Goal: Transaction & Acquisition: Book appointment/travel/reservation

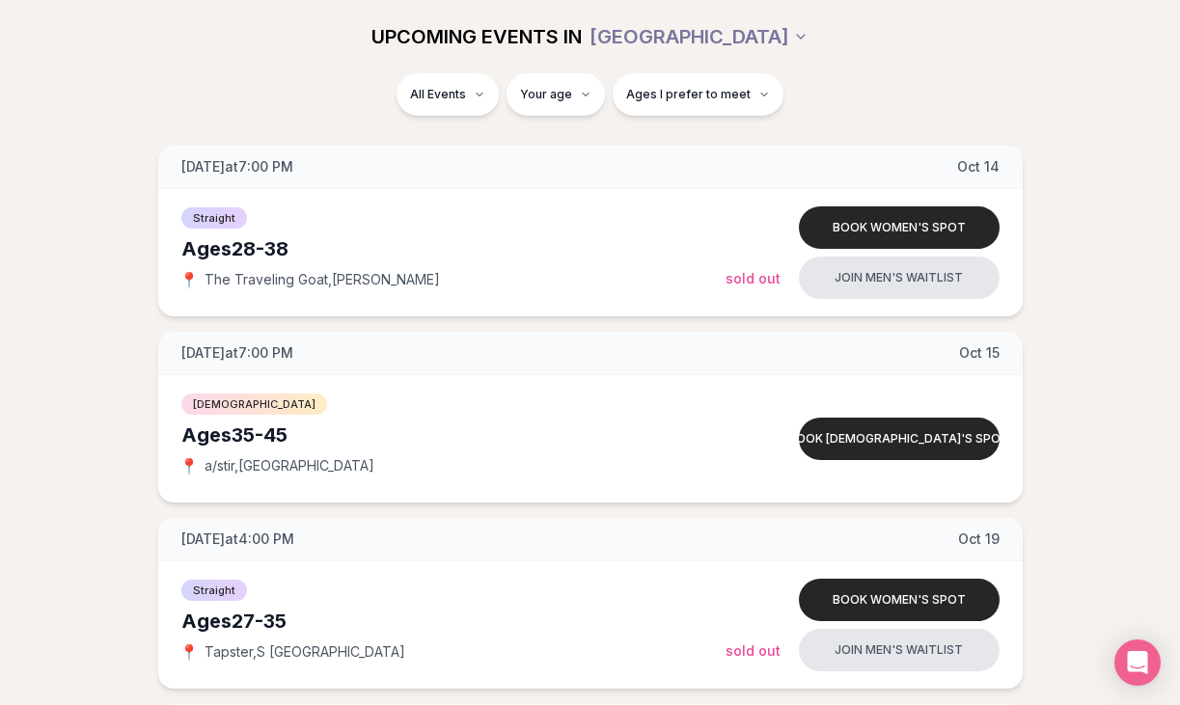
scroll to position [3416, 0]
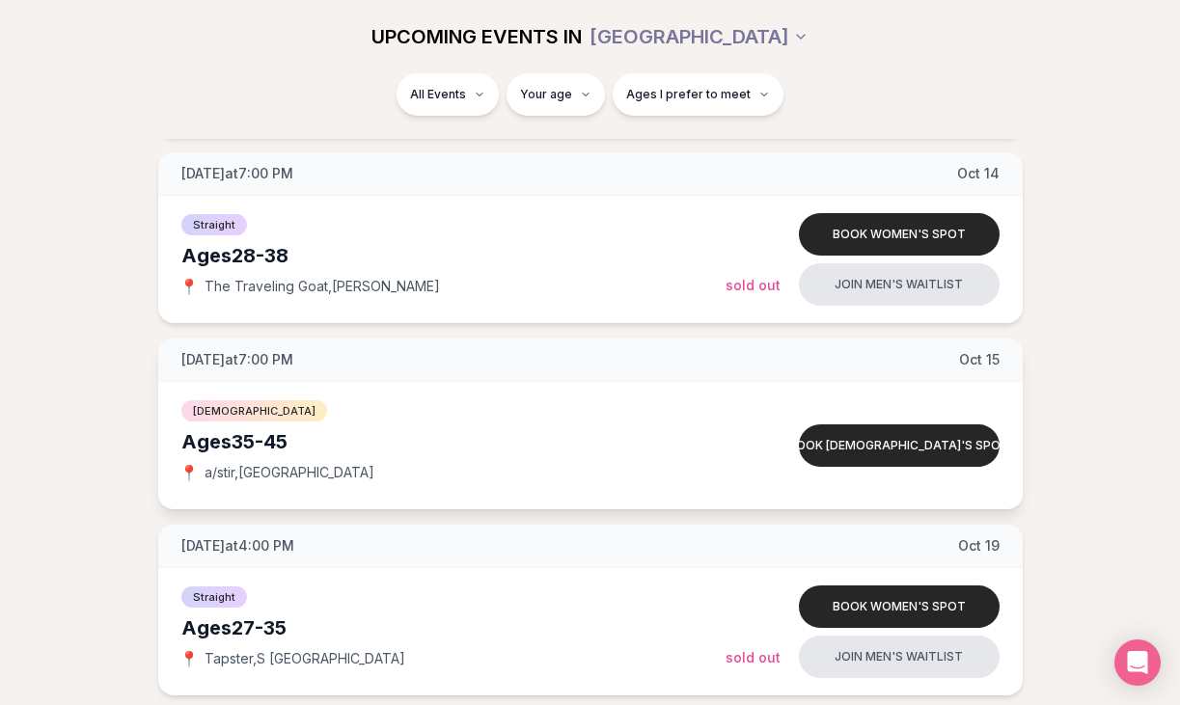
click at [665, 398] on div "[DEMOGRAPHIC_DATA]" at bounding box center [453, 408] width 544 height 23
click at [696, 373] on div "[DATE] at 7:00 PM [DATE]" at bounding box center [590, 360] width 864 height 43
click at [249, 401] on span "[DEMOGRAPHIC_DATA]" at bounding box center [254, 410] width 146 height 21
click at [282, 474] on span "a/stir , [GEOGRAPHIC_DATA]" at bounding box center [290, 472] width 170 height 19
click at [853, 441] on button "Book [DEMOGRAPHIC_DATA]'s spot" at bounding box center [899, 445] width 201 height 42
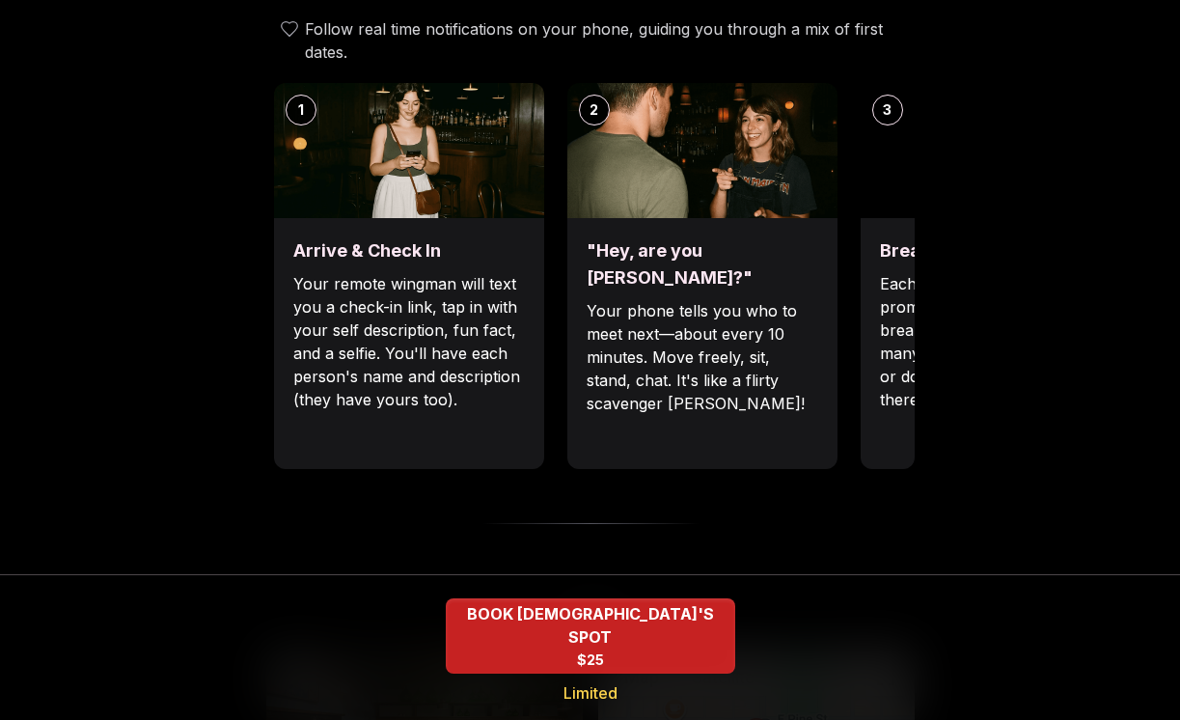
scroll to position [807, 0]
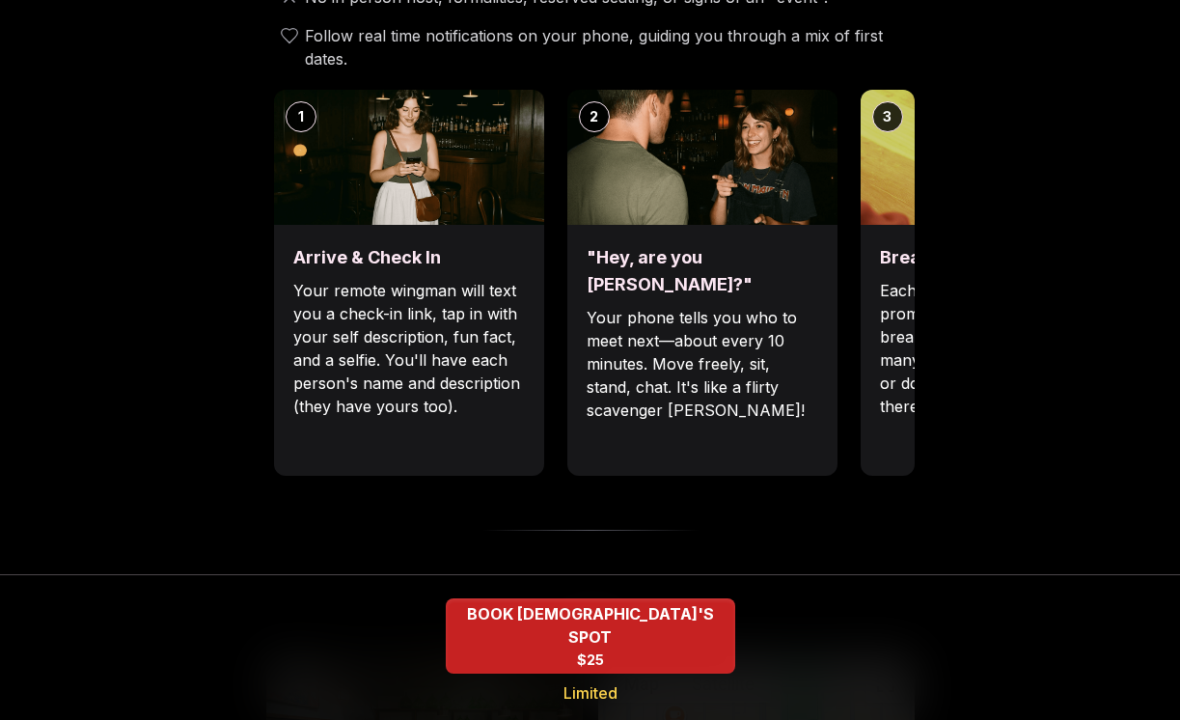
click at [895, 349] on p "Each date will have new convo prompts on screen to help break the ice. Cycle th…" at bounding box center [996, 348] width 232 height 139
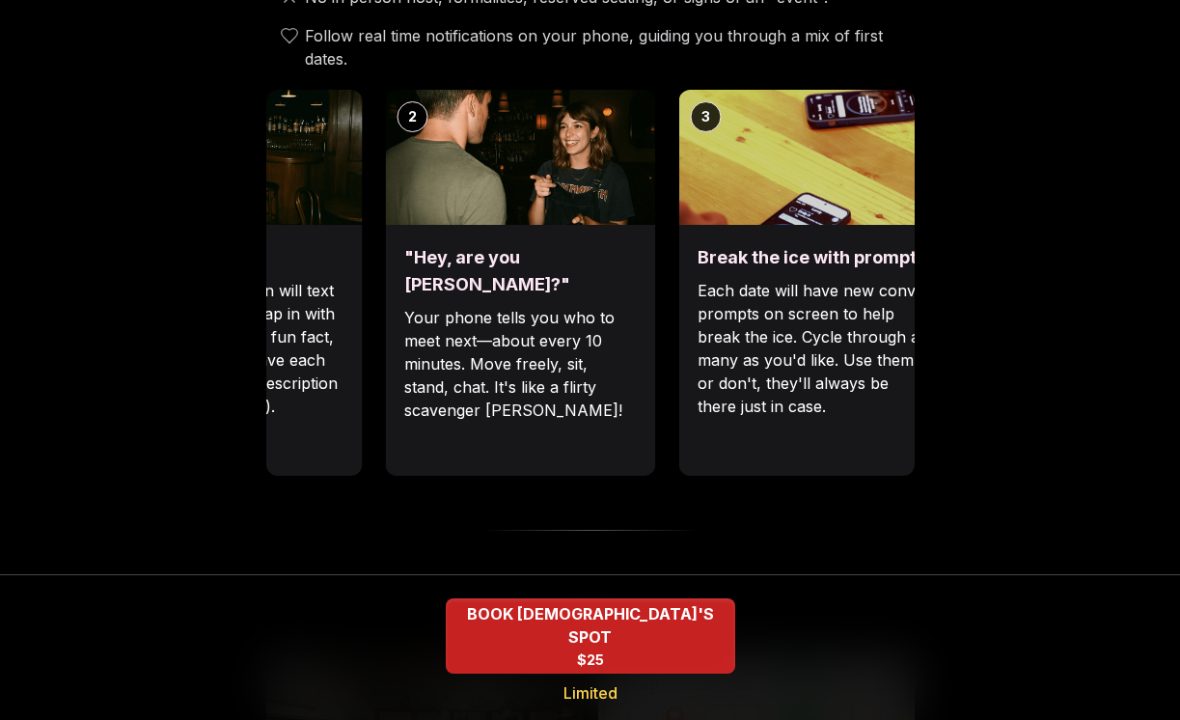
click at [594, 193] on div "1 Arrive & Check In Your remote wingman will text you a check-in link, tap in w…" at bounding box center [408, 283] width 648 height 386
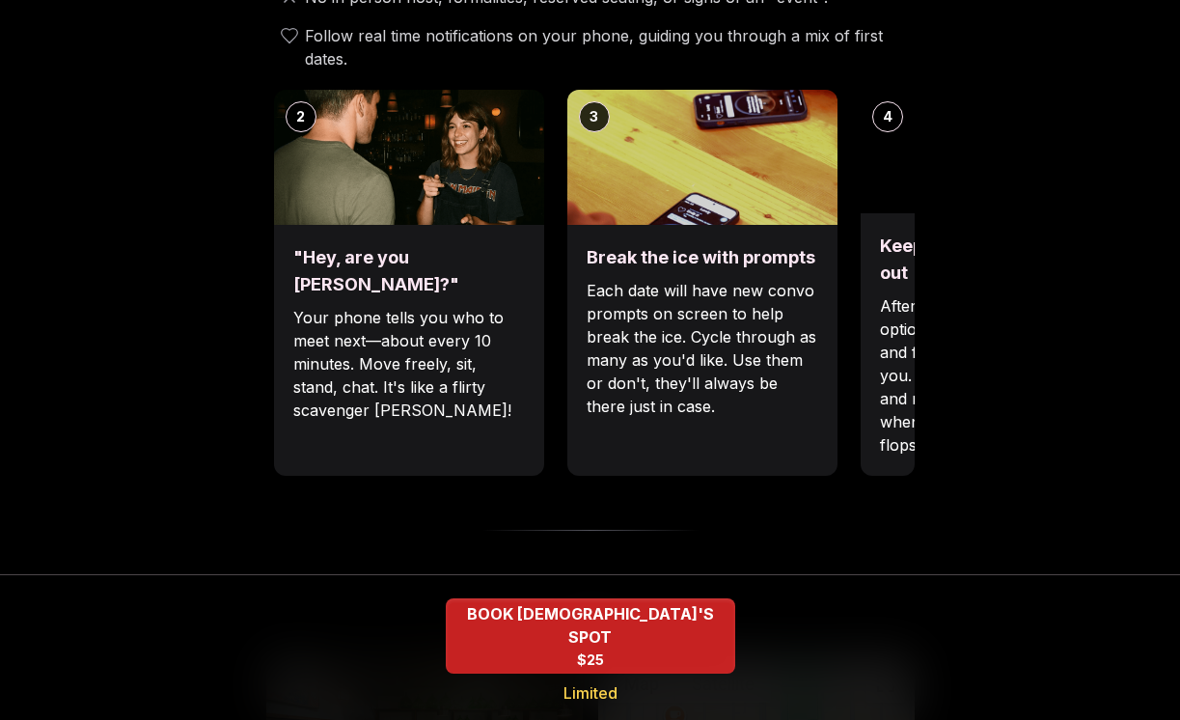
click at [567, 225] on div "Break the ice with prompts Each date will have new convo prompts on screen to h…" at bounding box center [702, 350] width 270 height 251
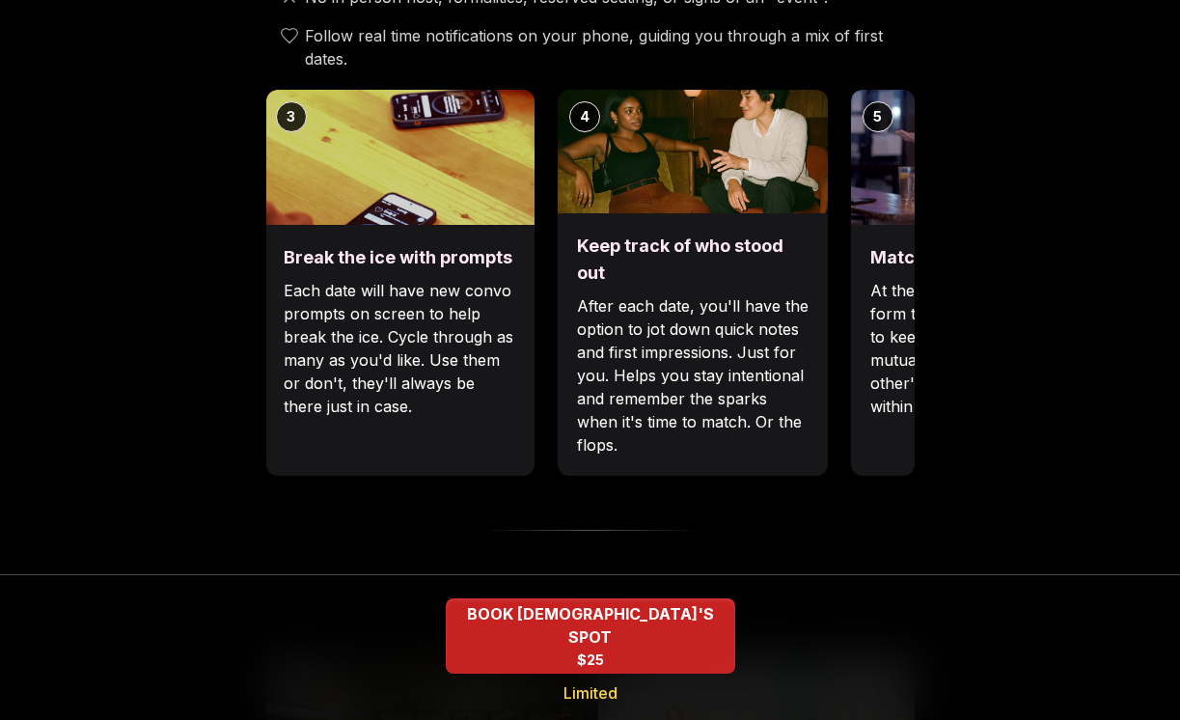
click at [577, 232] on h3 "Keep track of who stood out" at bounding box center [693, 259] width 232 height 54
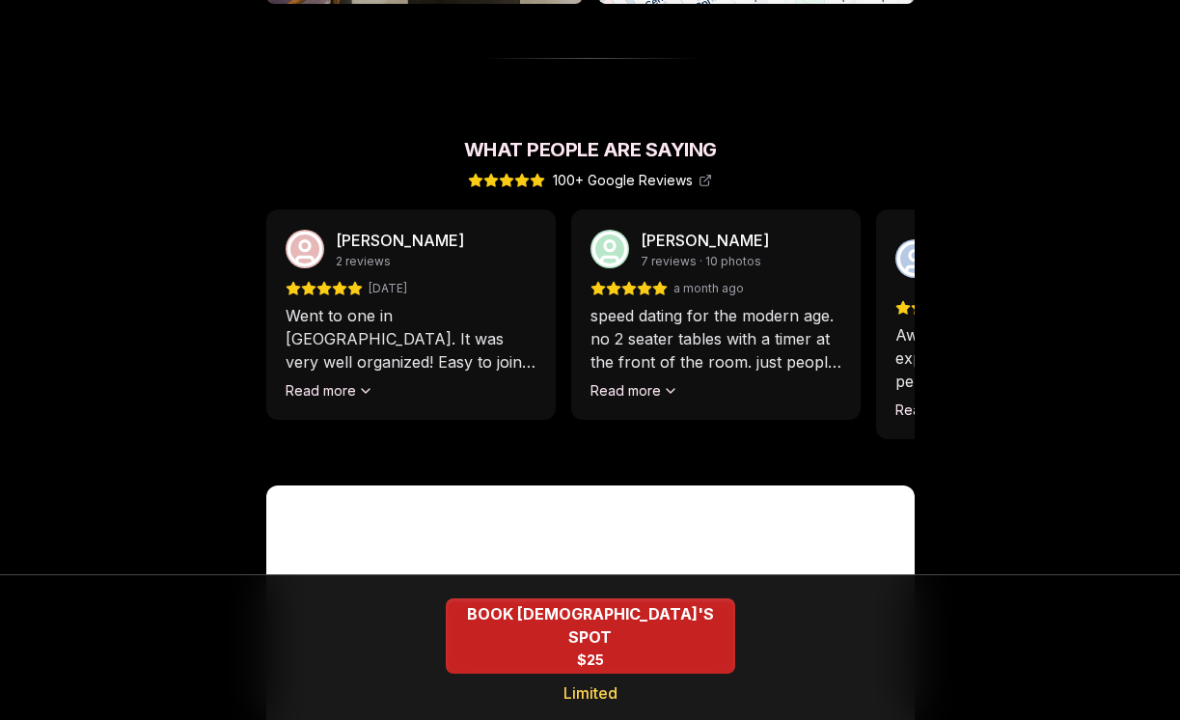
scroll to position [1668, 0]
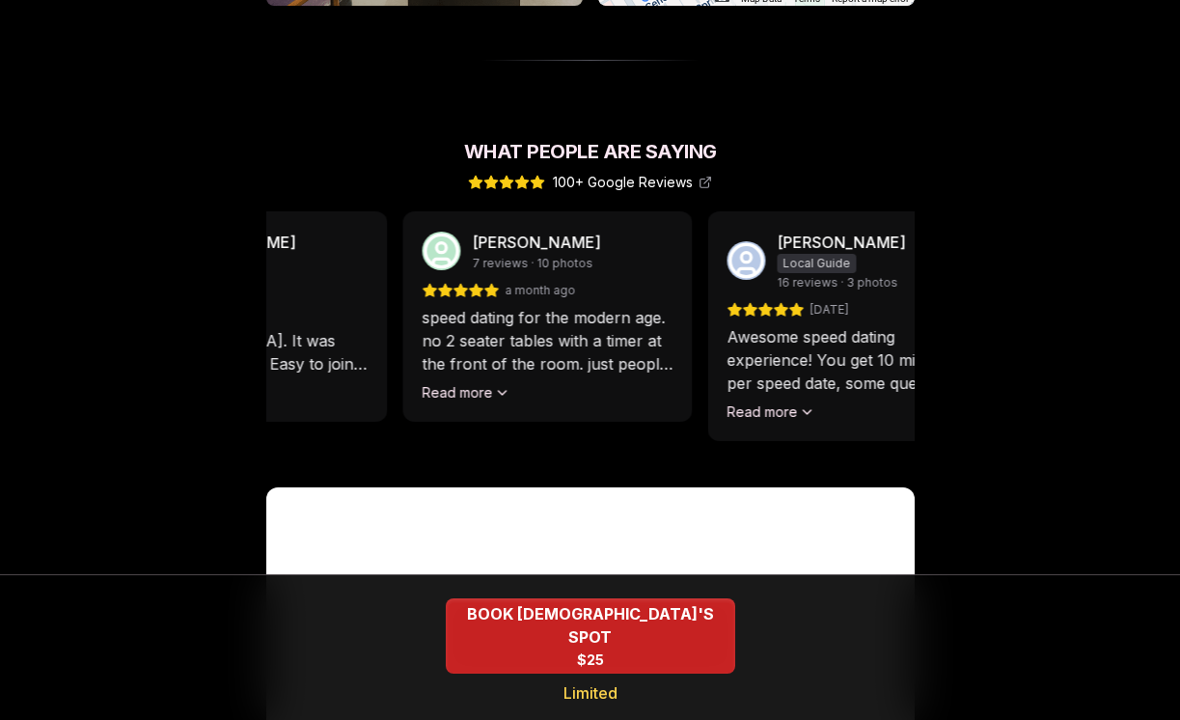
click at [480, 314] on p "speed dating for the modern age. no 2 seater tables with a timer at the front o…" at bounding box center [547, 340] width 251 height 69
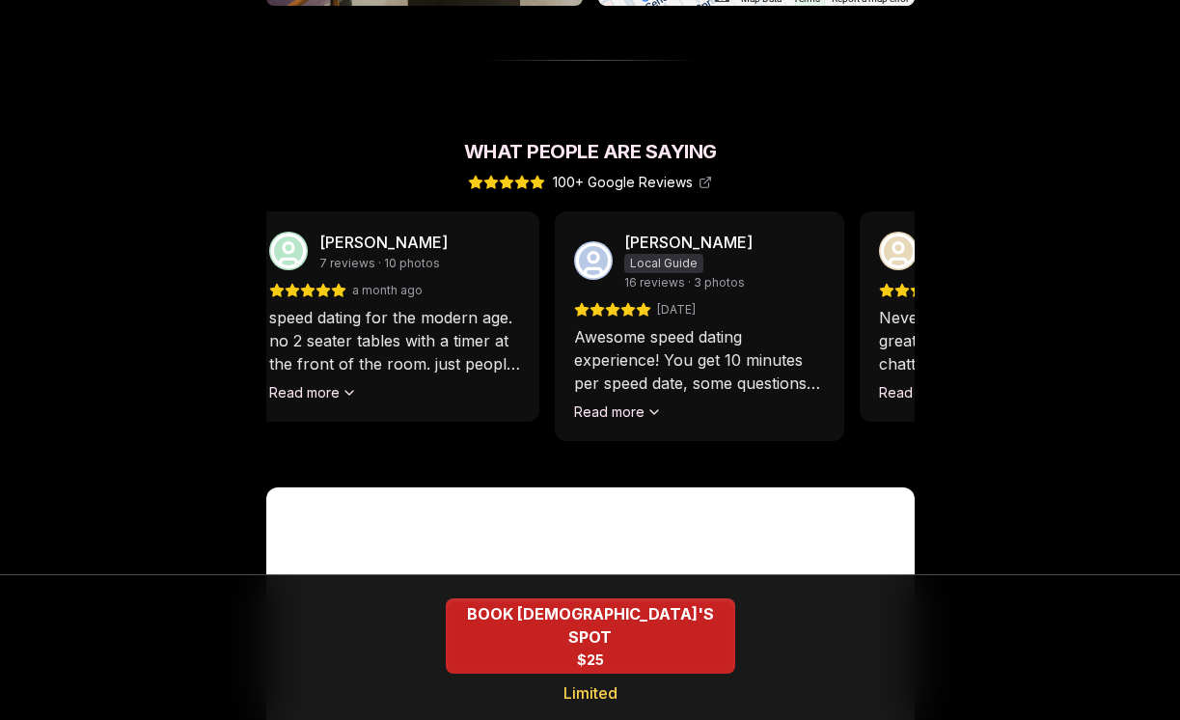
click at [574, 325] on p "Awesome speed dating experience! You get 10 minutes per speed date, some questi…" at bounding box center [699, 359] width 251 height 69
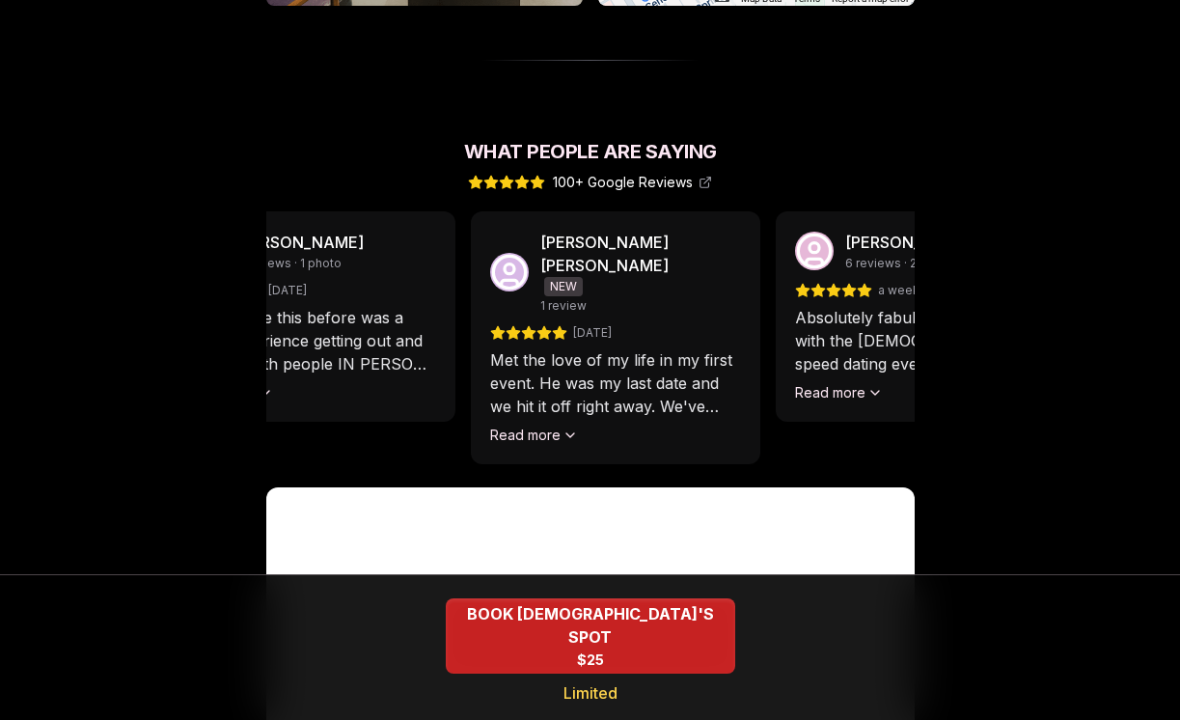
click at [299, 259] on div "[PERSON_NAME] 7 reviews · 1 photo [DATE] Never done this before was a great exp…" at bounding box center [310, 316] width 289 height 210
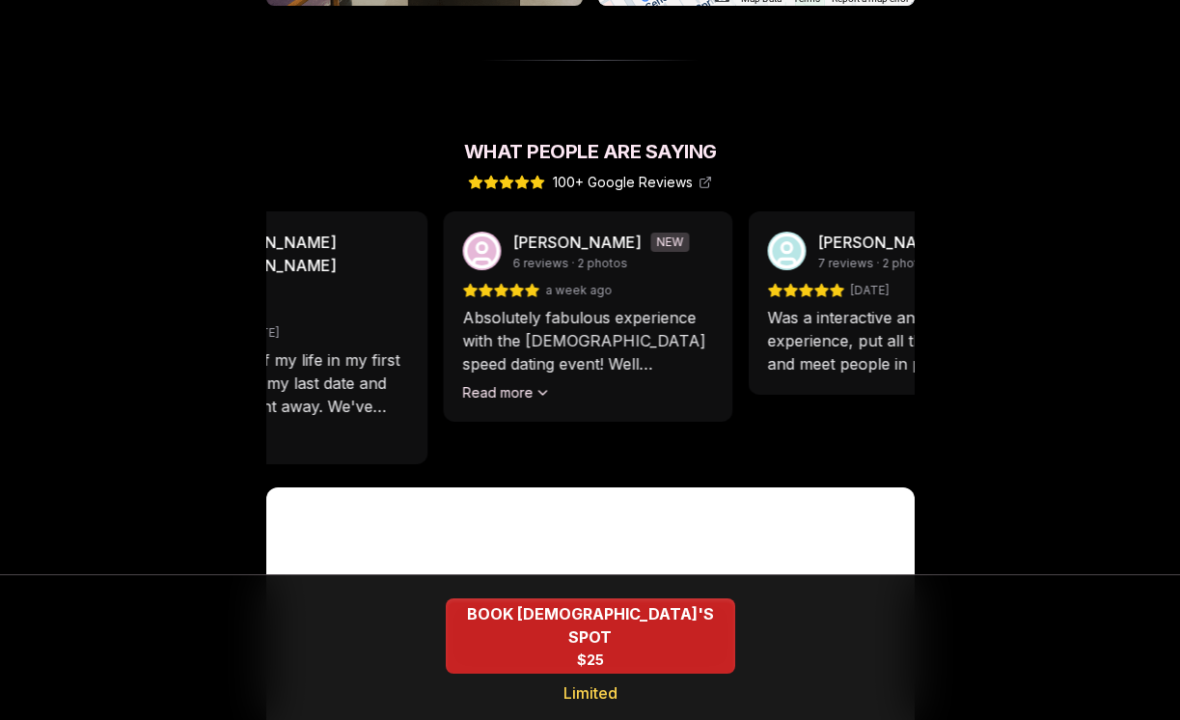
click at [352, 301] on div "[PERSON_NAME] [PERSON_NAME] NEW 1 review [DATE] Met the love of my life in my f…" at bounding box center [282, 337] width 289 height 253
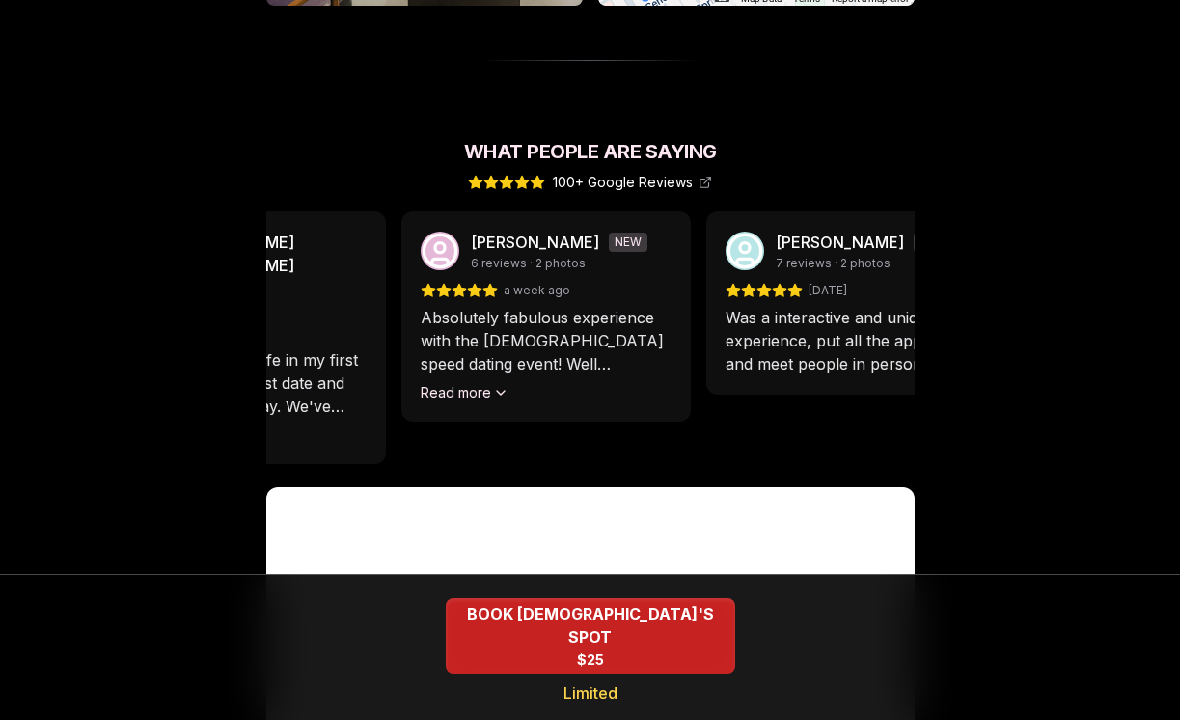
click at [517, 306] on p "Absolutely fabulous experience with the [DEMOGRAPHIC_DATA] speed dating event! …" at bounding box center [546, 340] width 251 height 69
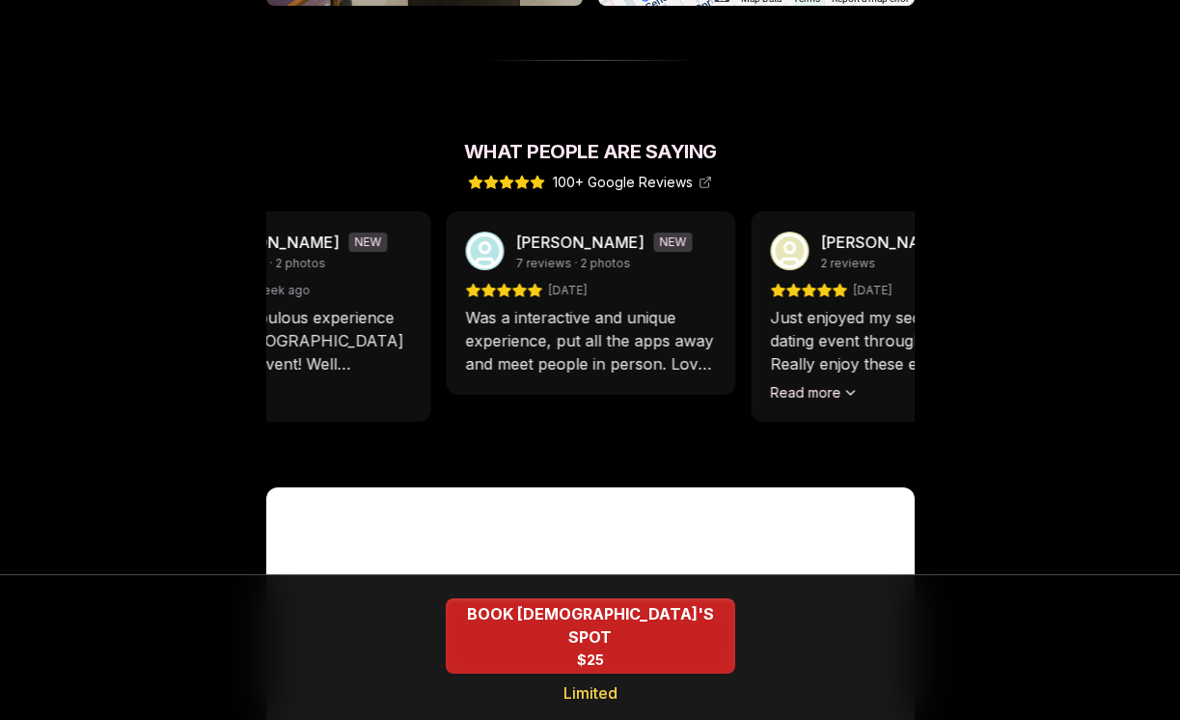
click at [465, 320] on p "Was a interactive and unique experience, put all the apps away and meet people …" at bounding box center [590, 340] width 251 height 69
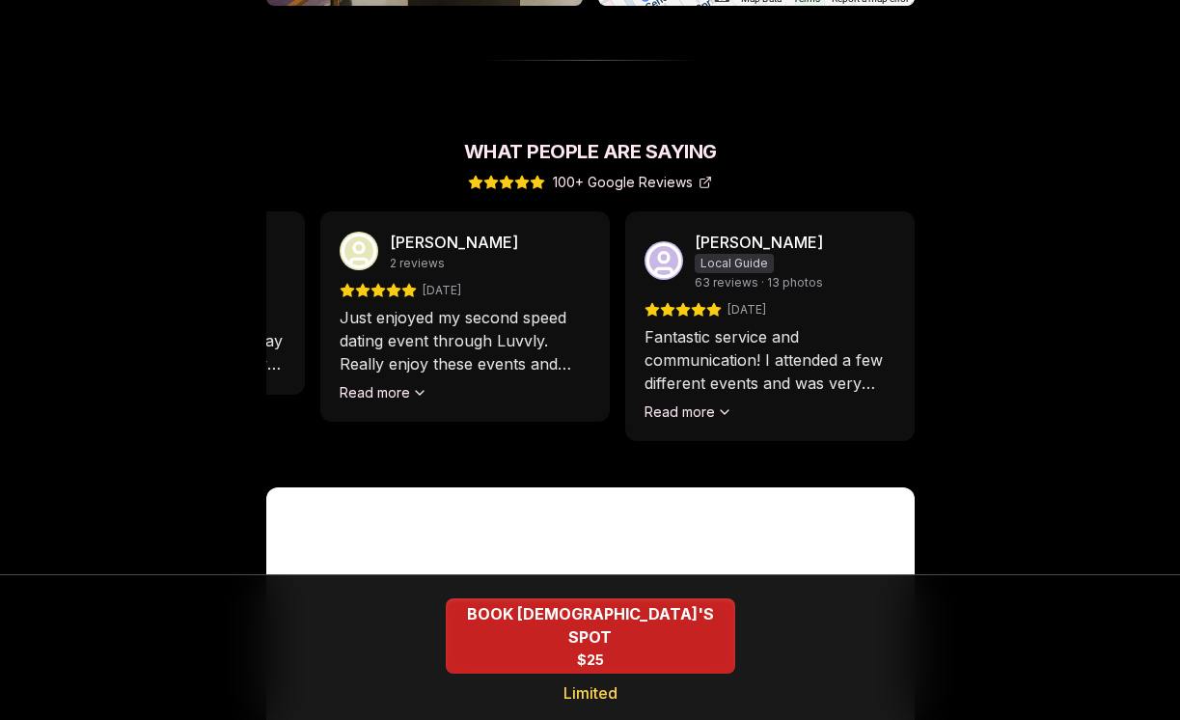
click at [636, 173] on span "100+ Google Reviews" at bounding box center [632, 182] width 159 height 19
